Goal: Information Seeking & Learning: Learn about a topic

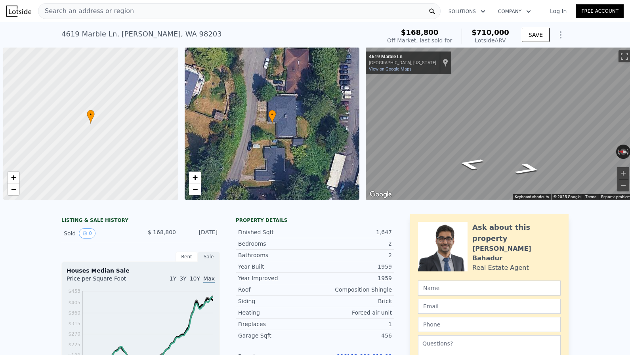
scroll to position [0, 3]
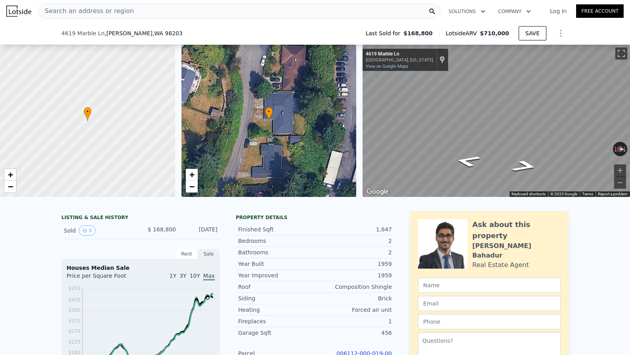
scroll to position [75, 0]
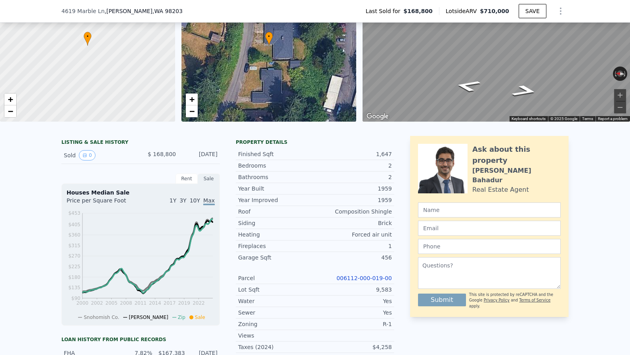
click at [354, 278] on link "006112-000-019-00" at bounding box center [363, 278] width 55 height 6
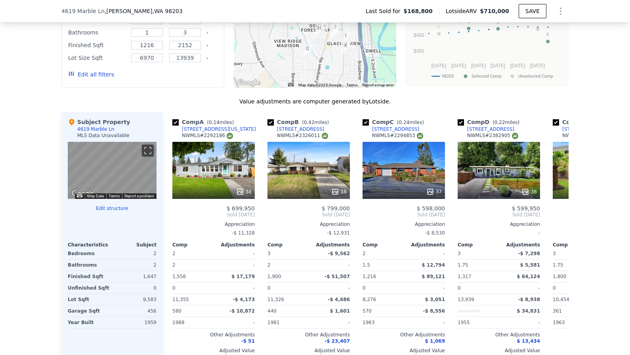
scroll to position [743, 0]
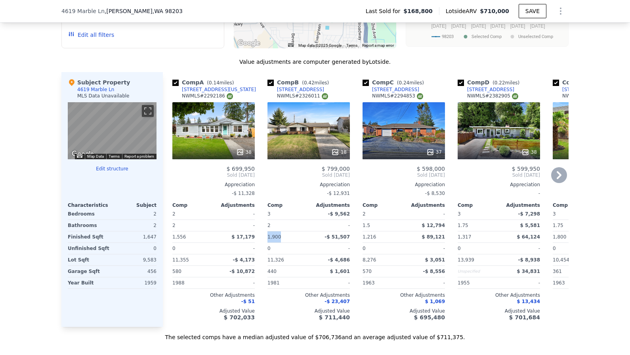
drag, startPoint x: 264, startPoint y: 238, endPoint x: 286, endPoint y: 239, distance: 22.2
click at [286, 239] on div "Comp A ( 0.14 miles) 4621 Delaware Ave NWMLS # 2292186 38 $ 699,950 Sold Mar 20…" at bounding box center [366, 199] width 406 height 255
click at [337, 134] on div "18" at bounding box center [308, 130] width 82 height 57
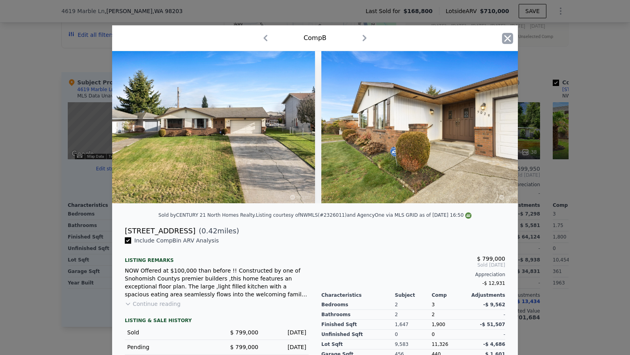
click at [506, 34] on icon "button" at bounding box center [507, 38] width 11 height 11
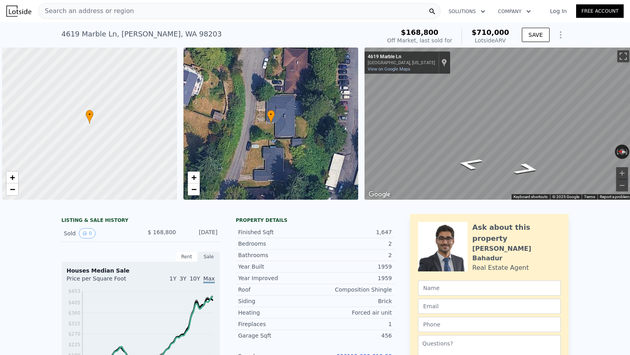
scroll to position [0, 3]
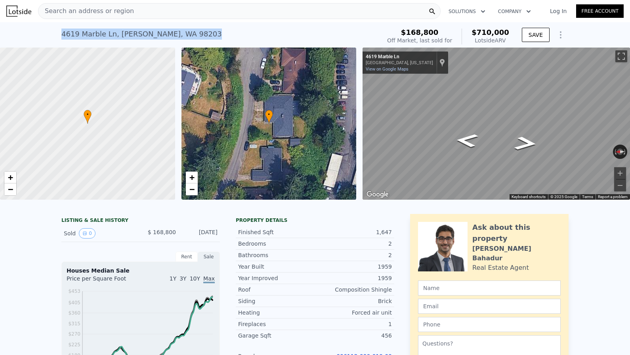
drag, startPoint x: 211, startPoint y: 33, endPoint x: 48, endPoint y: 32, distance: 162.8
click at [48, 32] on div "4619 Marble Ln , Everett , WA 98203 Sold Dec 1999 for $168,800 (~ARV $710k ) $1…" at bounding box center [315, 34] width 630 height 25
copy div "4619 Marble Ln , Everett , WA 98203 Sold Dec 1999 for $168,800 (~ARV $710k )"
